Goal: Download file/media

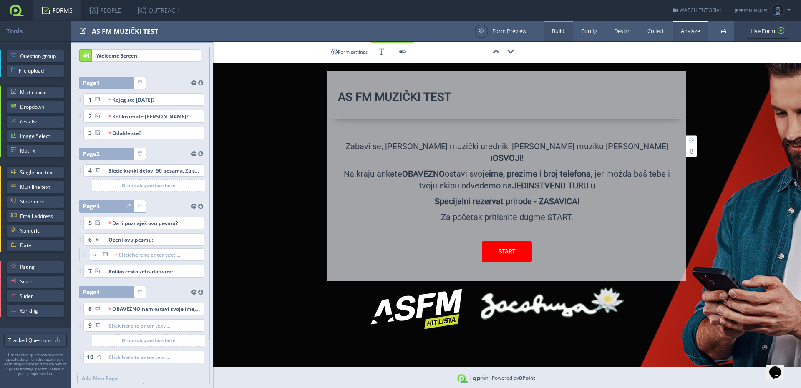
click at [691, 29] on link "Analyze" at bounding box center [691, 31] width 36 height 20
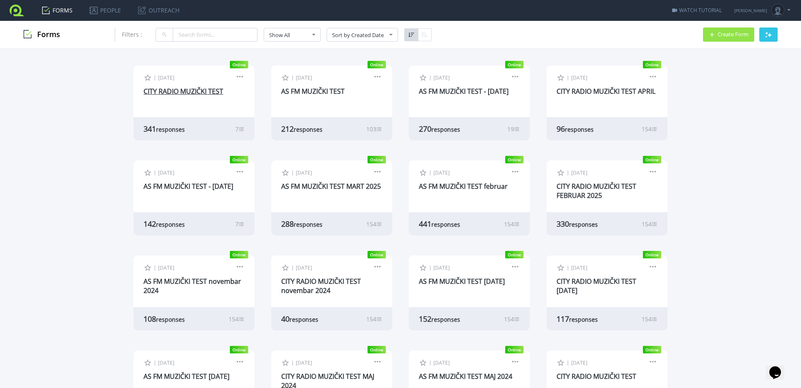
click at [155, 91] on link "CITY RADIO MUZIČKI TEST" at bounding box center [184, 91] width 80 height 9
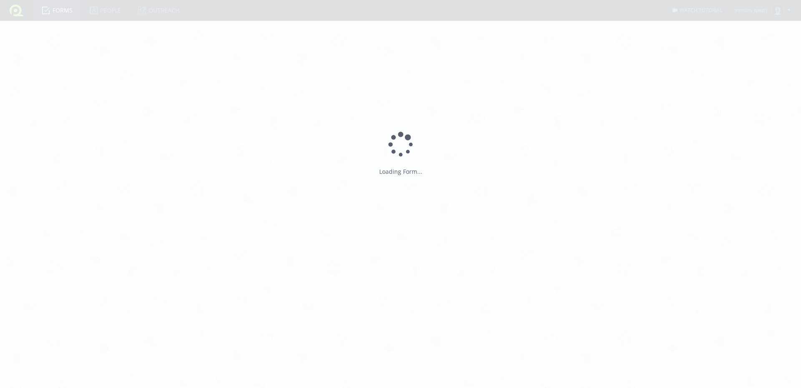
type input "CITY RADIO MUZIČKI TEST"
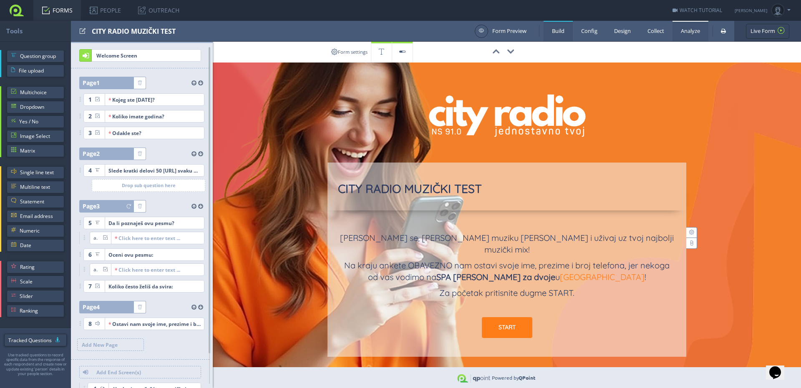
click at [691, 28] on link "Analyze" at bounding box center [691, 31] width 36 height 20
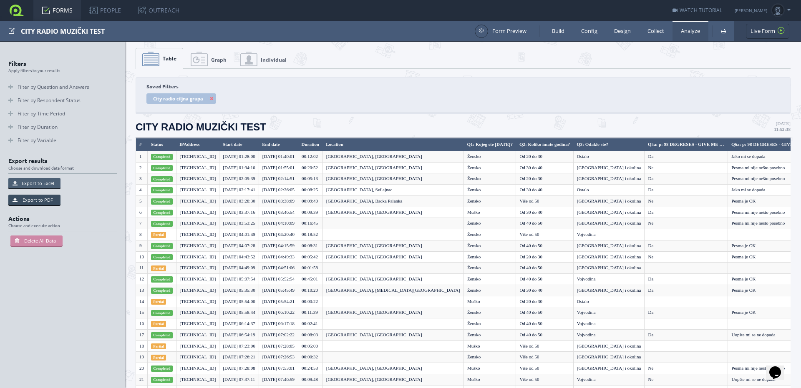
click at [42, 184] on button "Export to Excel" at bounding box center [34, 183] width 52 height 10
type input "Default"
type input "Unique-Id's"
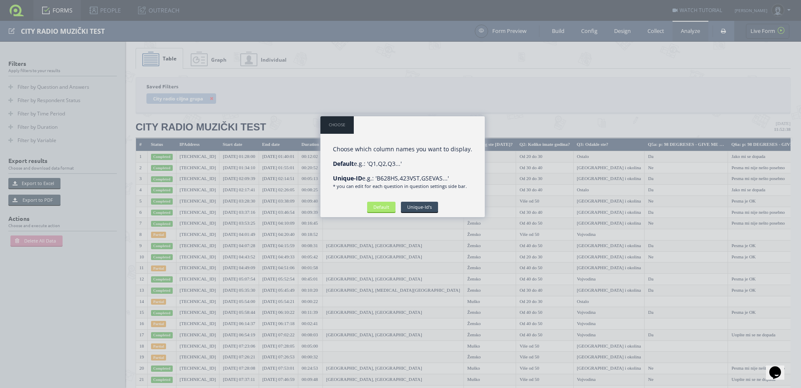
click at [379, 207] on input "Default" at bounding box center [381, 207] width 28 height 10
